Goal: Information Seeking & Learning: Learn about a topic

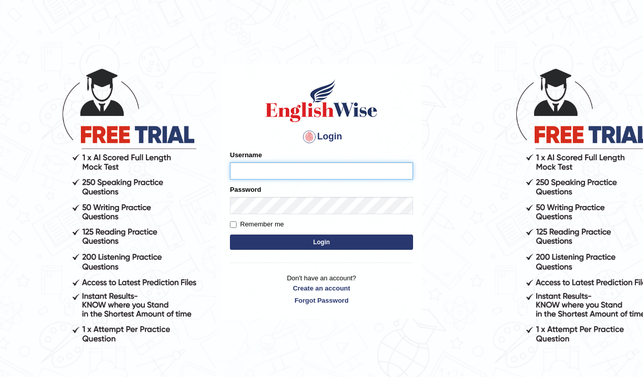
type input "Tishu"
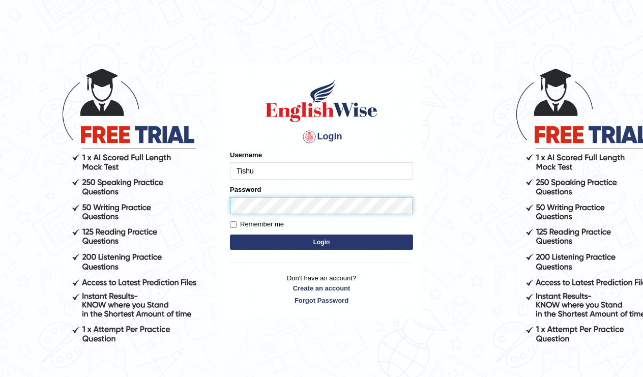
click at [322, 242] on button "Login" at bounding box center [321, 242] width 183 height 15
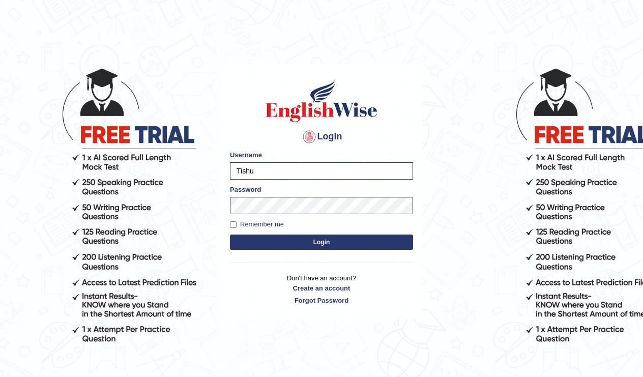
click at [326, 240] on button "Login" at bounding box center [321, 242] width 183 height 15
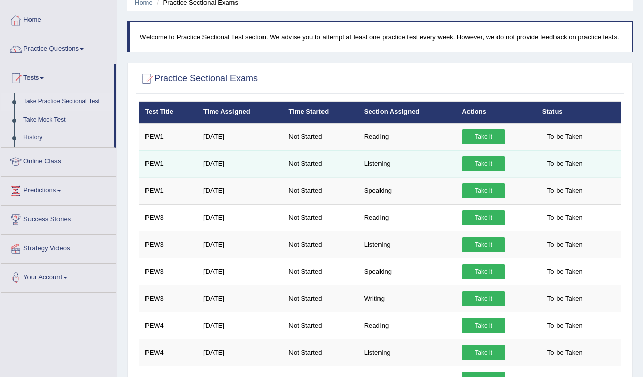
click at [482, 171] on link "Take it" at bounding box center [483, 163] width 43 height 15
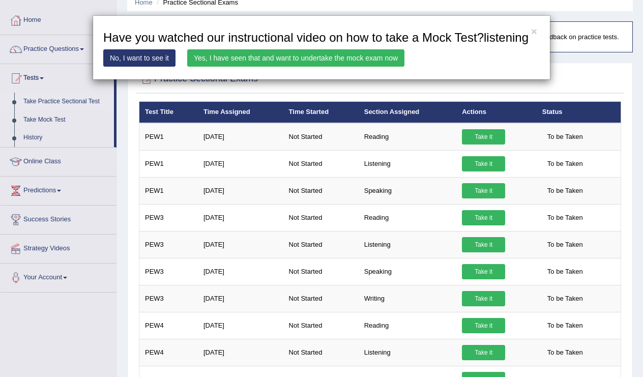
click at [355, 67] on link "Yes, I have seen that and want to undertake the mock exam now" at bounding box center [295, 57] width 217 height 17
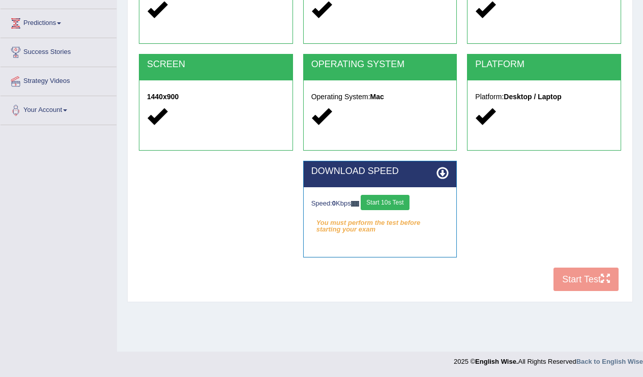
scroll to position [157, 0]
click at [391, 203] on button "Start 10s Test" at bounding box center [385, 202] width 48 height 15
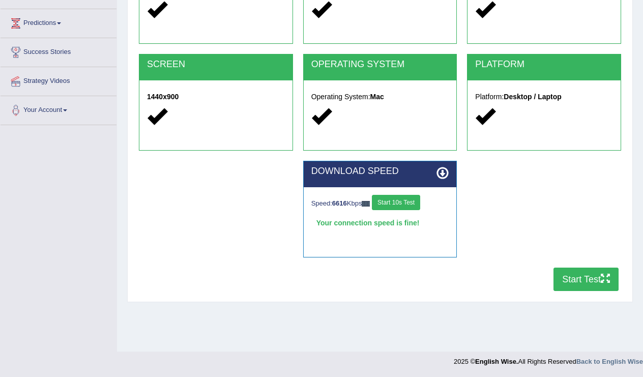
click at [578, 277] on button "Start Test" at bounding box center [586, 279] width 65 height 23
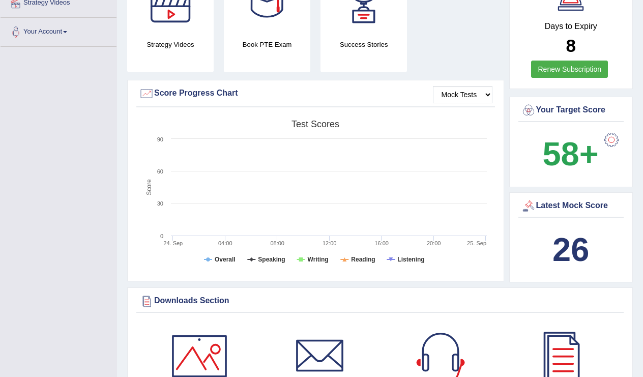
scroll to position [238, 0]
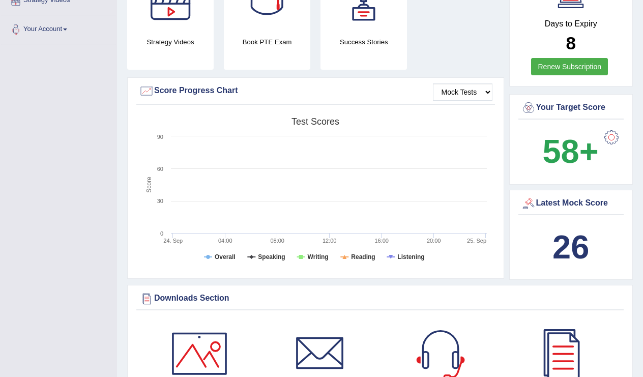
click at [560, 235] on b "26" at bounding box center [571, 246] width 37 height 37
click at [568, 196] on div "Latest Mock Score" at bounding box center [571, 203] width 101 height 15
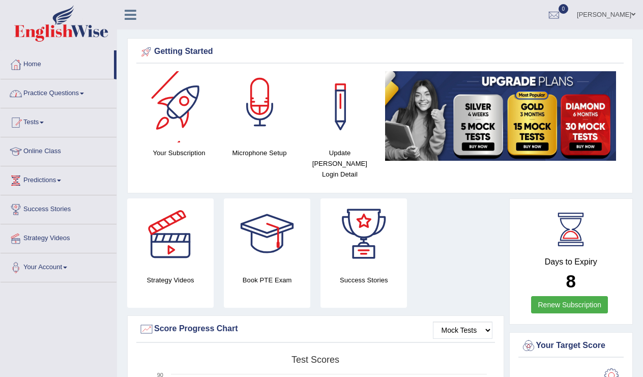
scroll to position [0, 0]
click at [61, 91] on link "Practice Questions" at bounding box center [59, 91] width 116 height 25
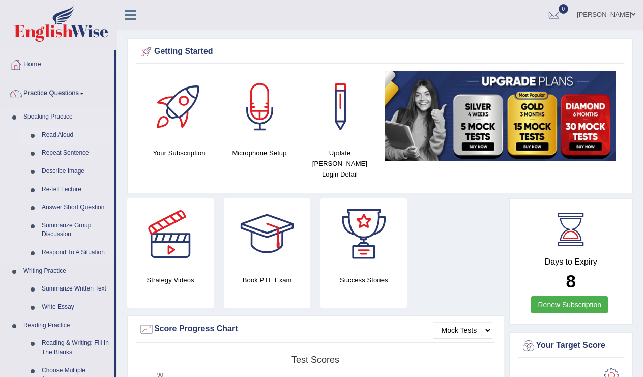
click at [52, 133] on link "Read Aloud" at bounding box center [75, 135] width 77 height 18
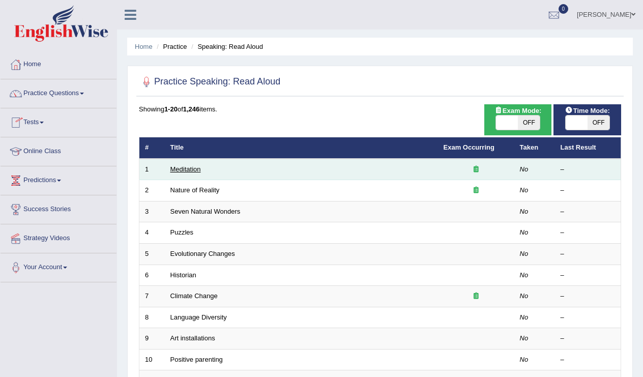
click at [194, 170] on link "Meditation" at bounding box center [185, 169] width 31 height 8
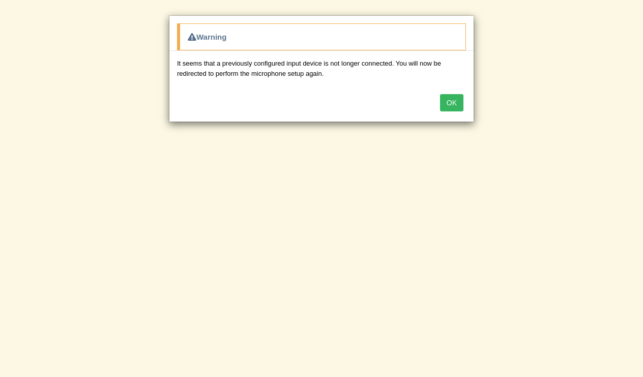
click at [448, 100] on button "OK" at bounding box center [451, 102] width 23 height 17
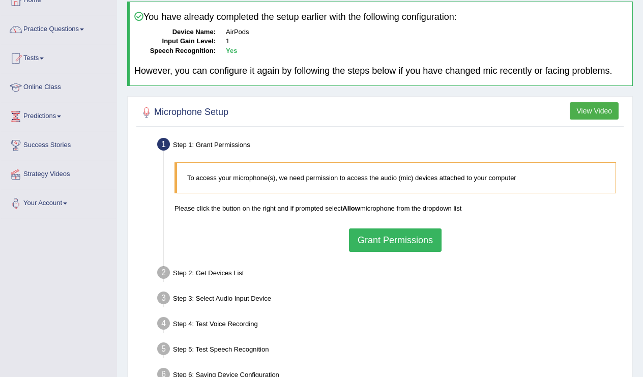
scroll to position [74, 0]
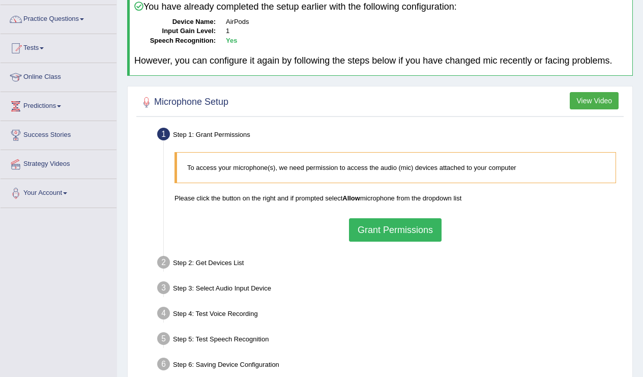
click at [404, 234] on button "Grant Permissions" at bounding box center [395, 229] width 93 height 23
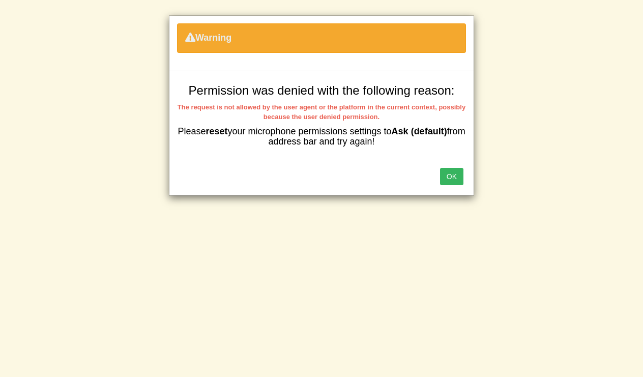
click at [453, 175] on button "OK" at bounding box center [451, 176] width 23 height 17
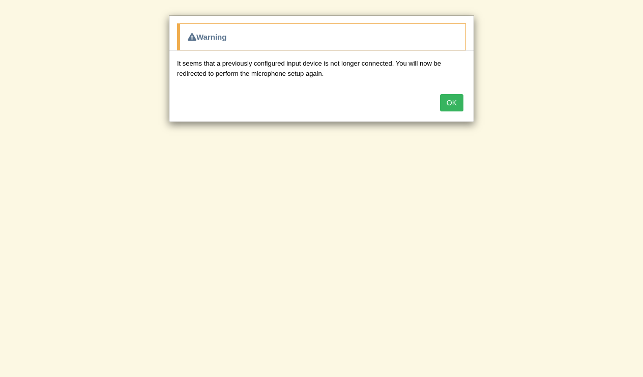
click at [450, 98] on button "OK" at bounding box center [451, 102] width 23 height 17
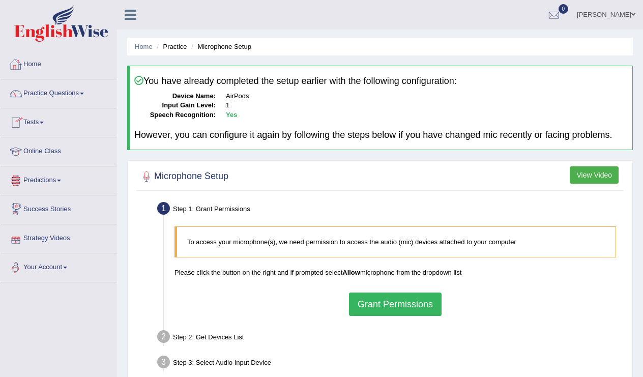
click at [64, 66] on link "Home" at bounding box center [59, 62] width 116 height 25
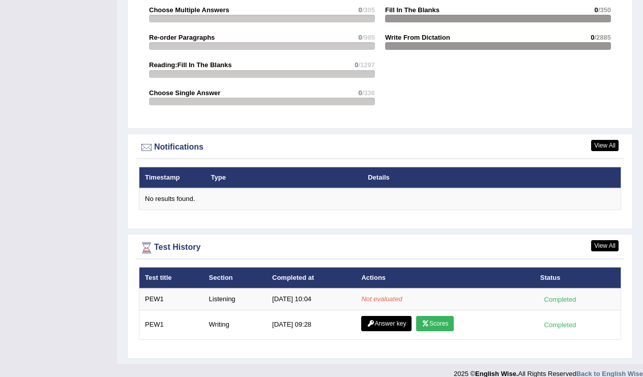
scroll to position [1115, 0]
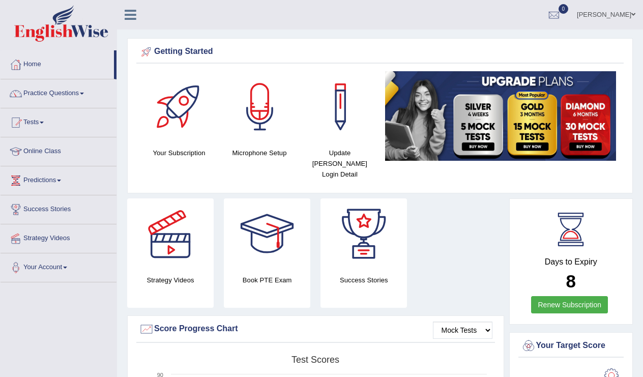
scroll to position [1115, 0]
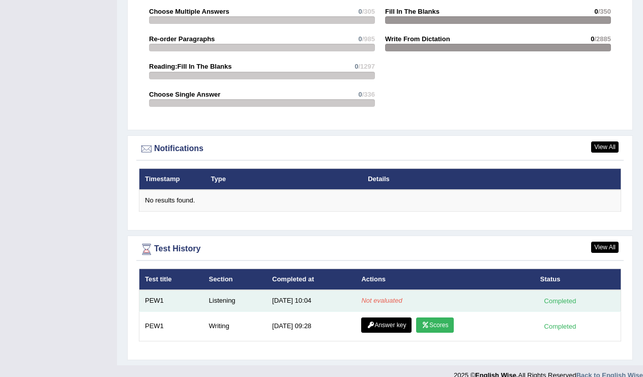
click at [557, 296] on div "Completed" at bounding box center [560, 301] width 40 height 11
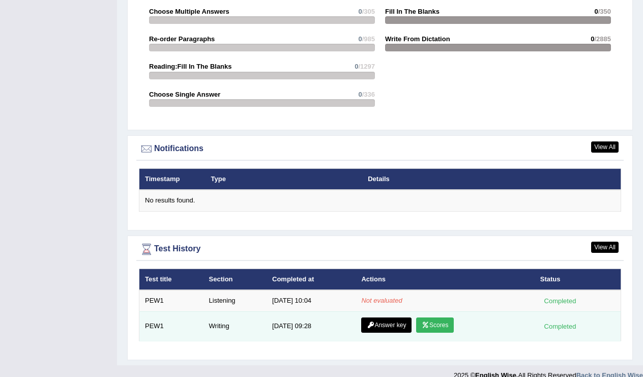
click at [441, 318] on link "Scores" at bounding box center [435, 325] width 38 height 15
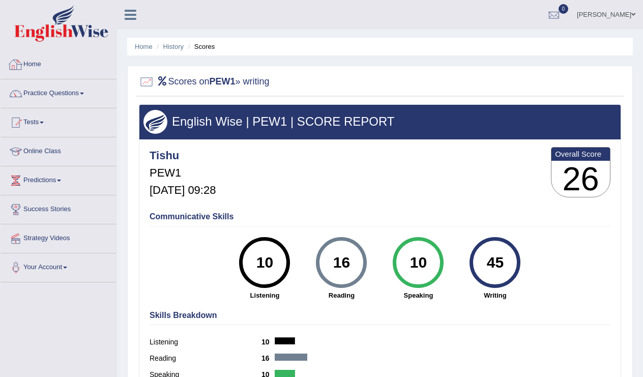
click at [52, 69] on link "Home" at bounding box center [59, 62] width 116 height 25
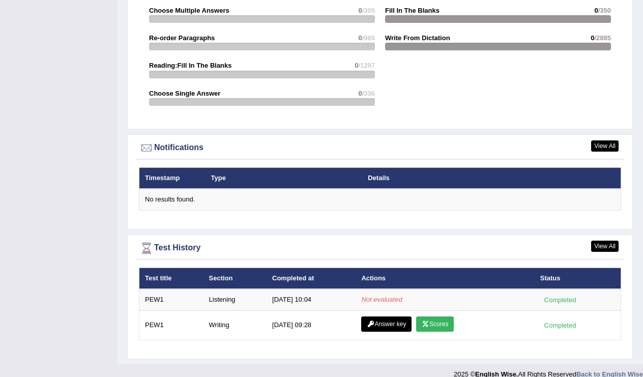
scroll to position [1115, 0]
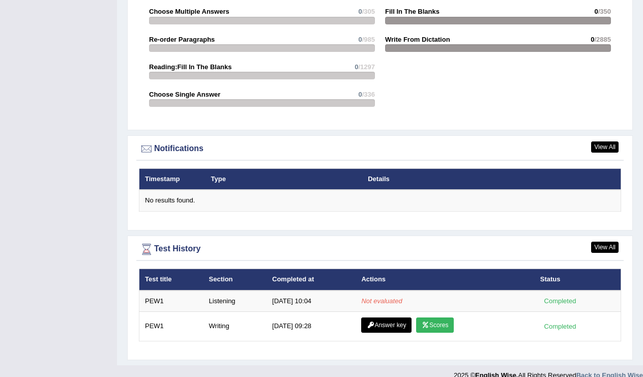
scroll to position [1180, 0]
